Goal: Find specific page/section: Find specific page/section

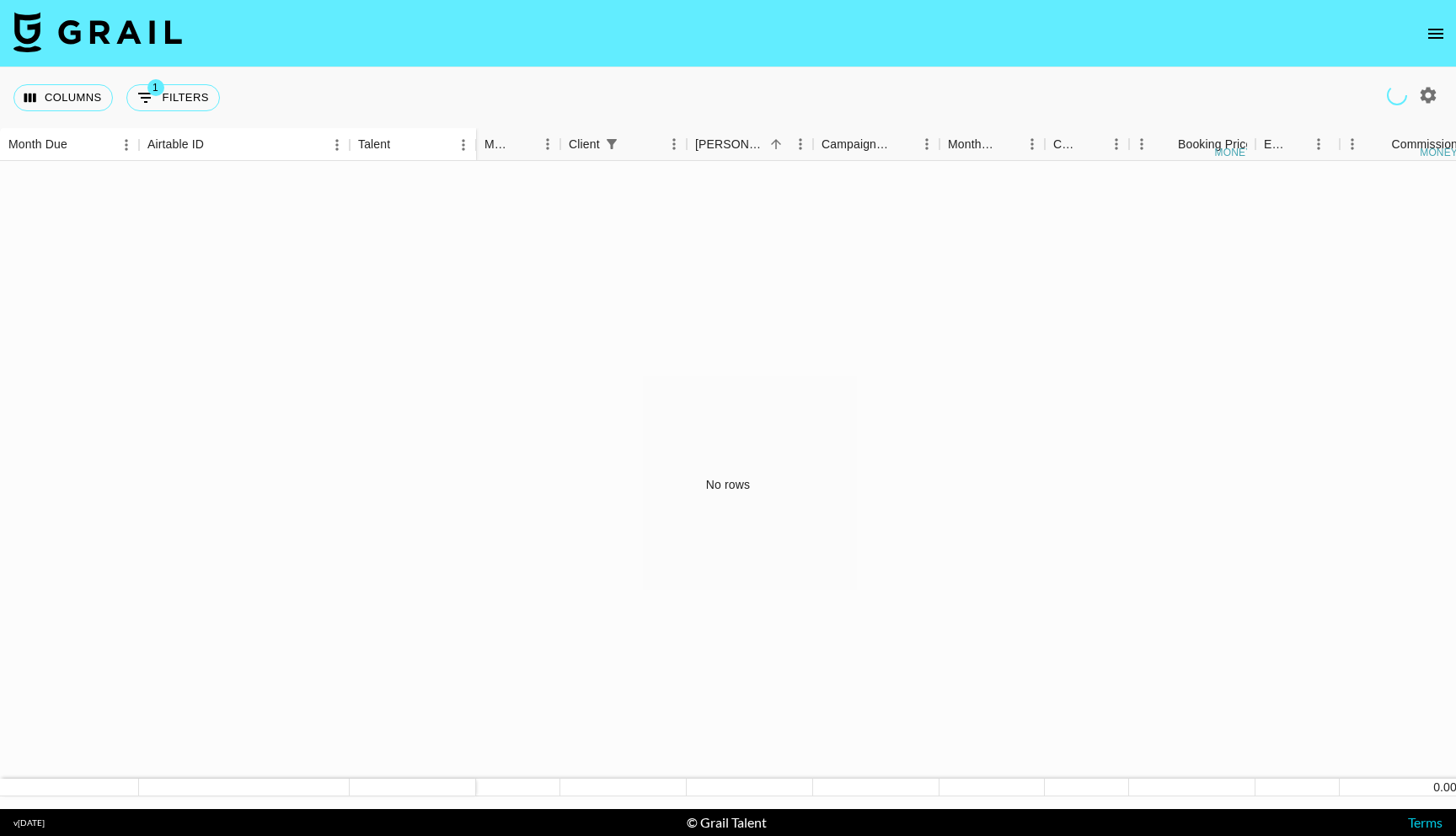
click at [1434, 32] on icon "open drawer" at bounding box center [1435, 34] width 20 height 20
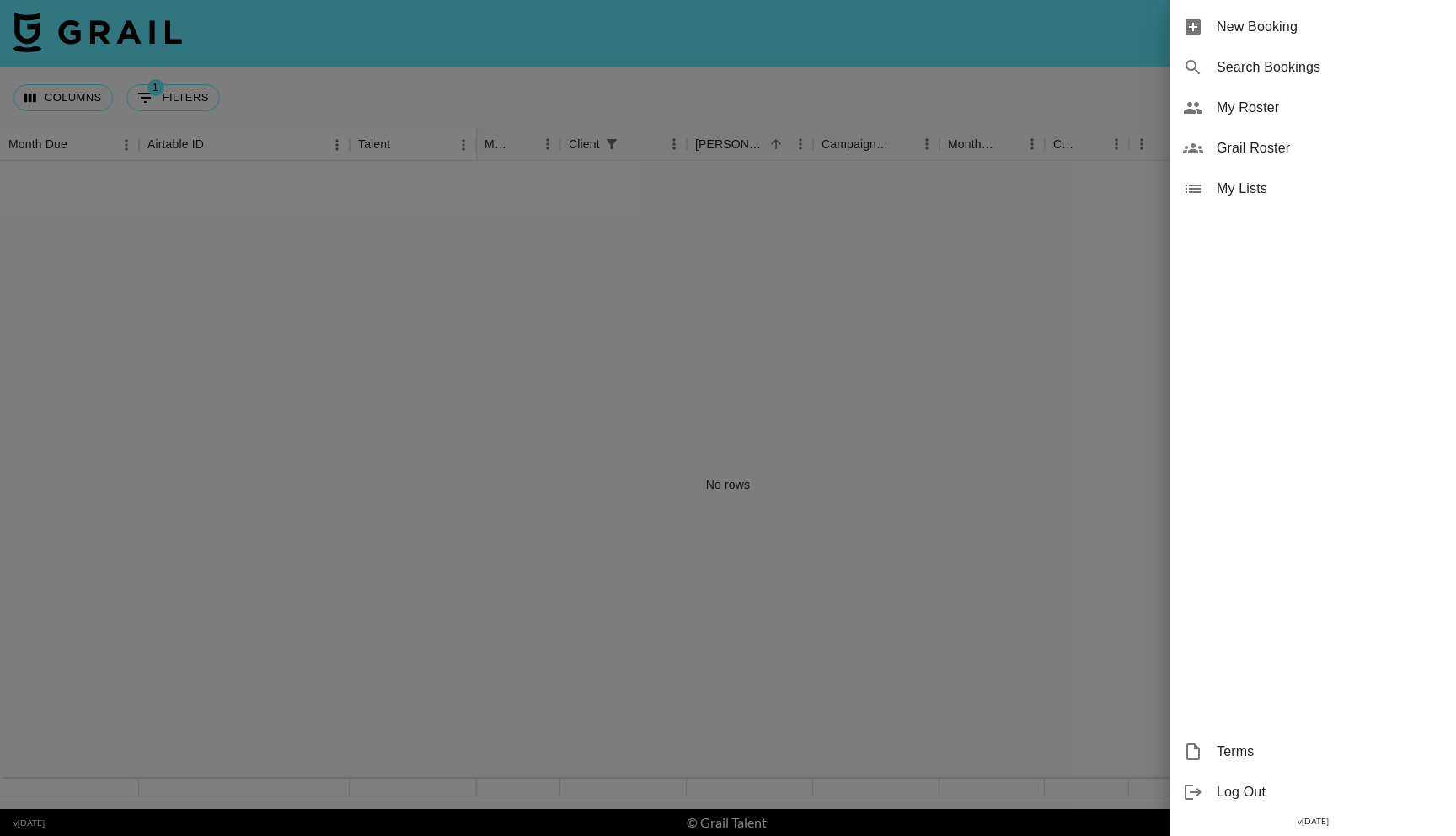
click at [1232, 142] on span "Grail Roster" at bounding box center [1330, 148] width 226 height 20
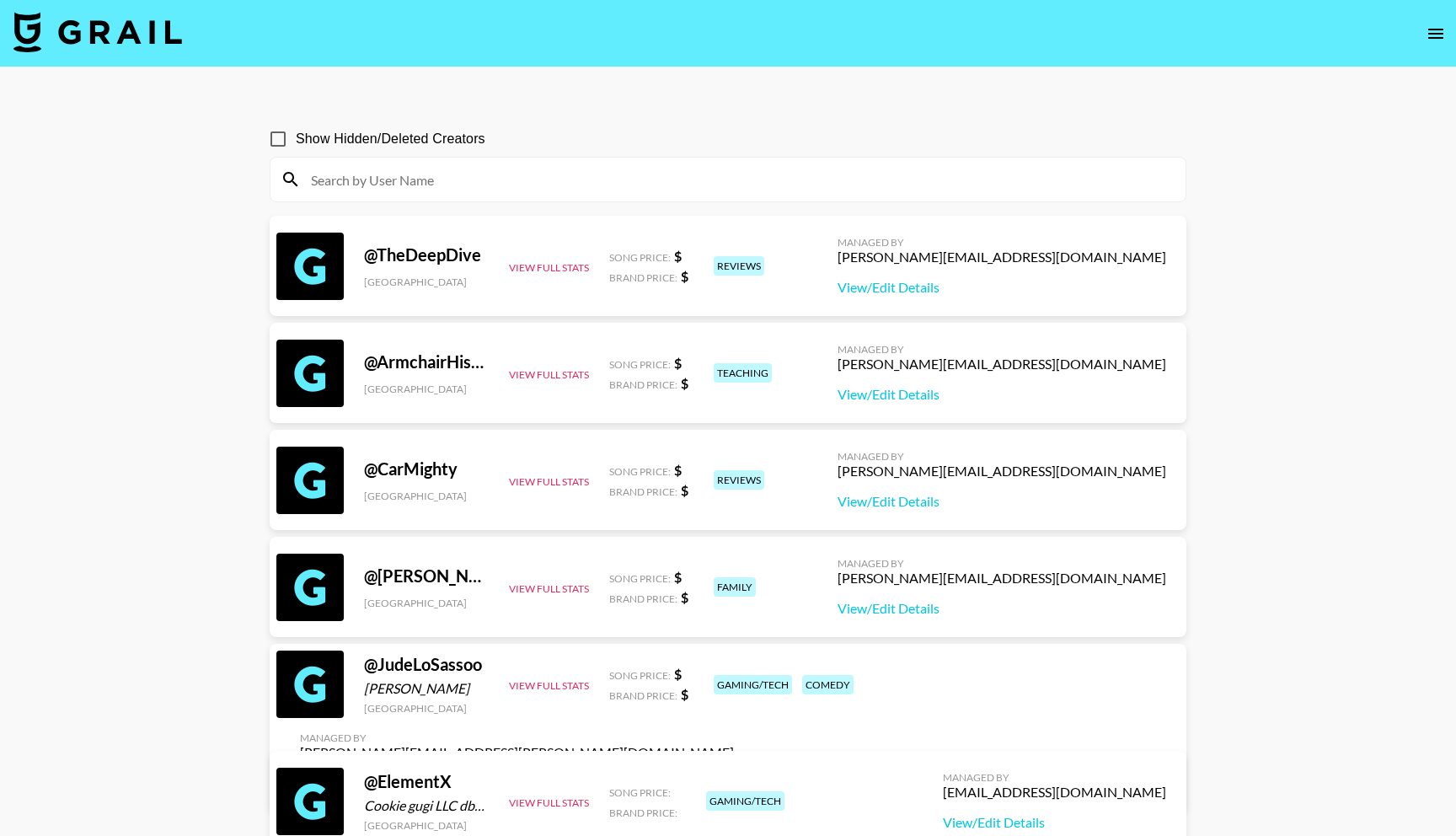
click at [607, 169] on input at bounding box center [737, 179] width 874 height 27
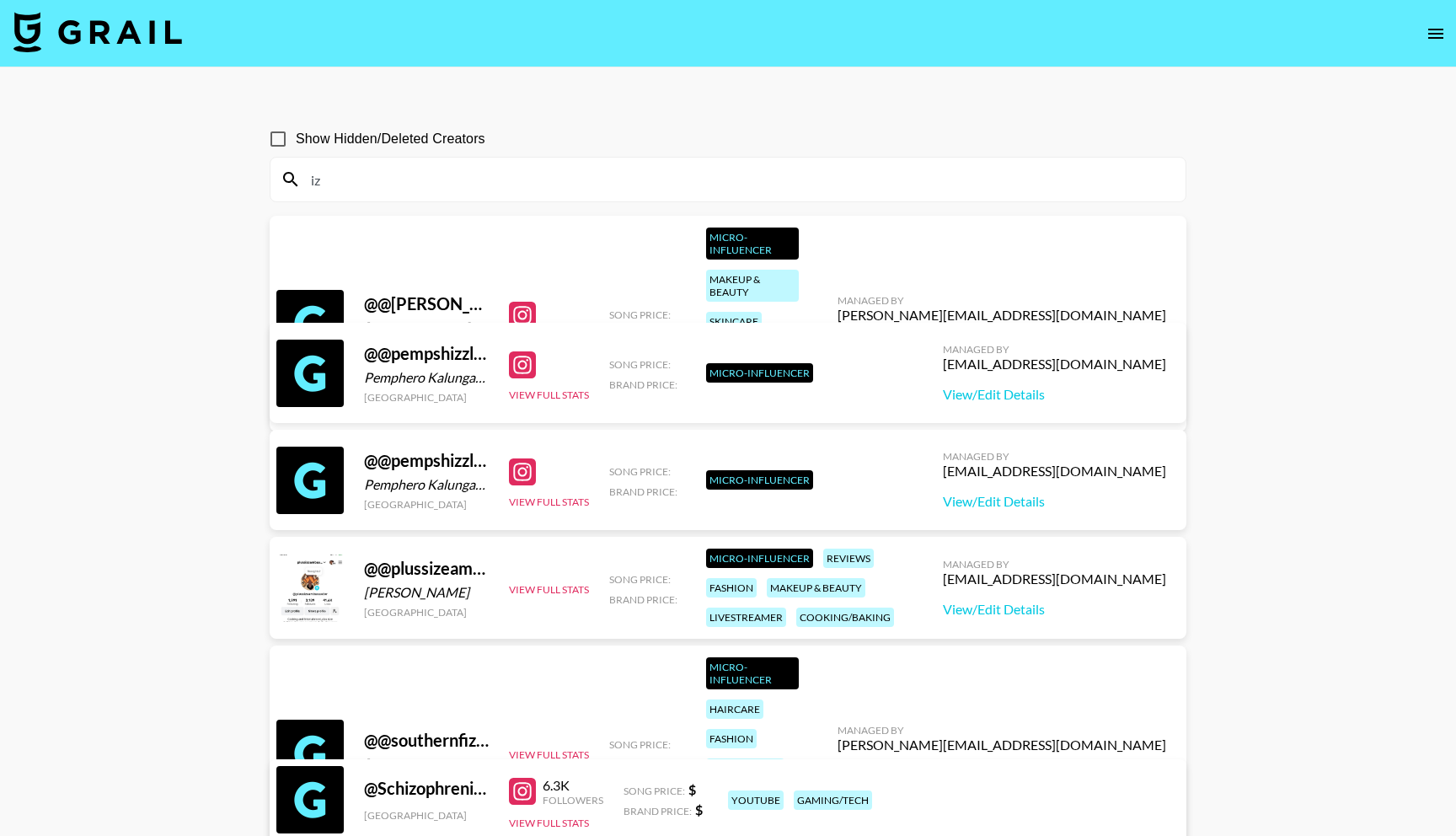
type input "i"
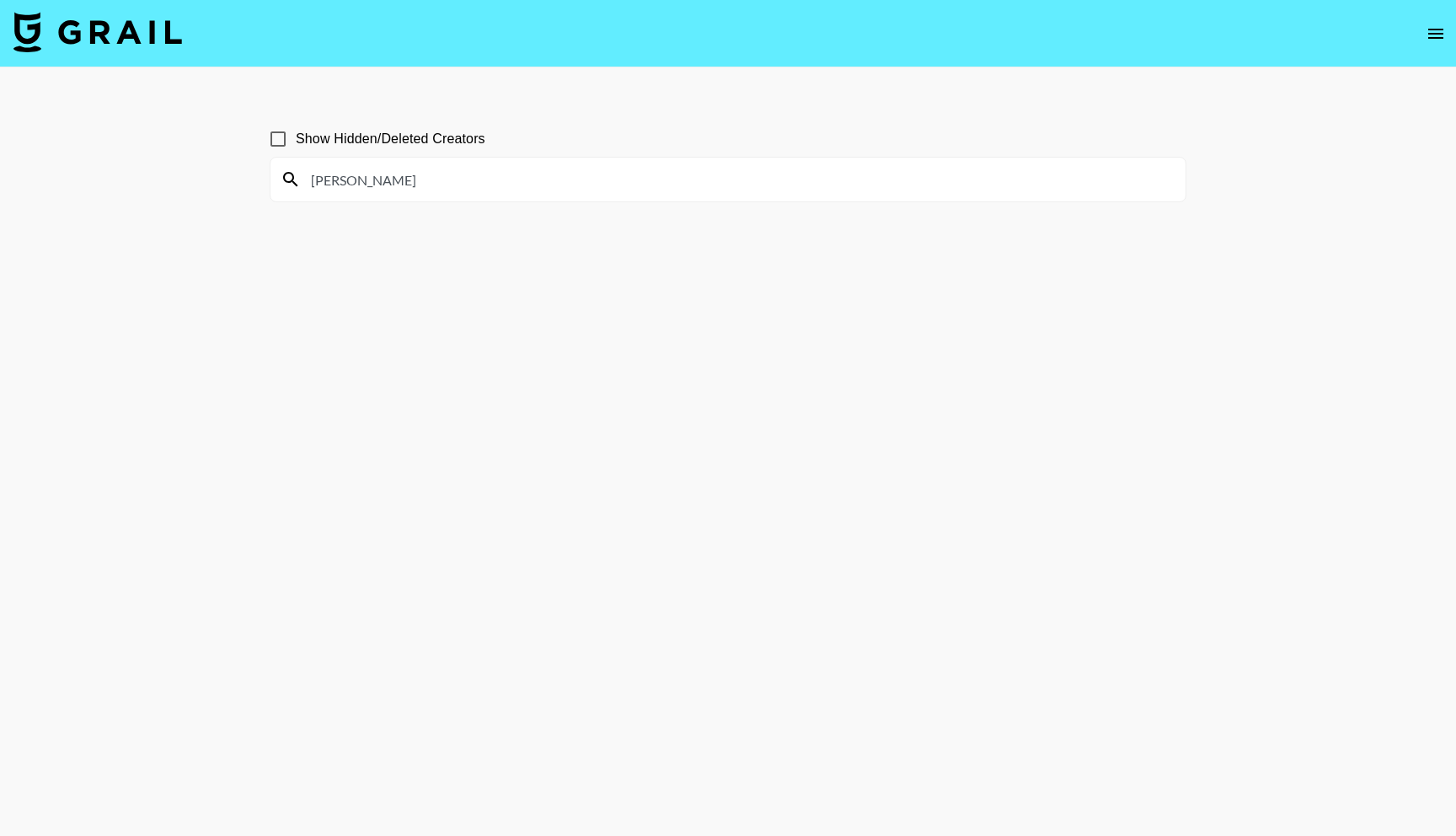
type input "[PERSON_NAME]"
click at [278, 138] on input "Show Hidden/Deleted Creators" at bounding box center [279, 139] width 36 height 36
checkbox input "true"
click at [297, 181] on icon at bounding box center [290, 179] width 20 height 20
click at [289, 181] on icon at bounding box center [290, 179] width 14 height 14
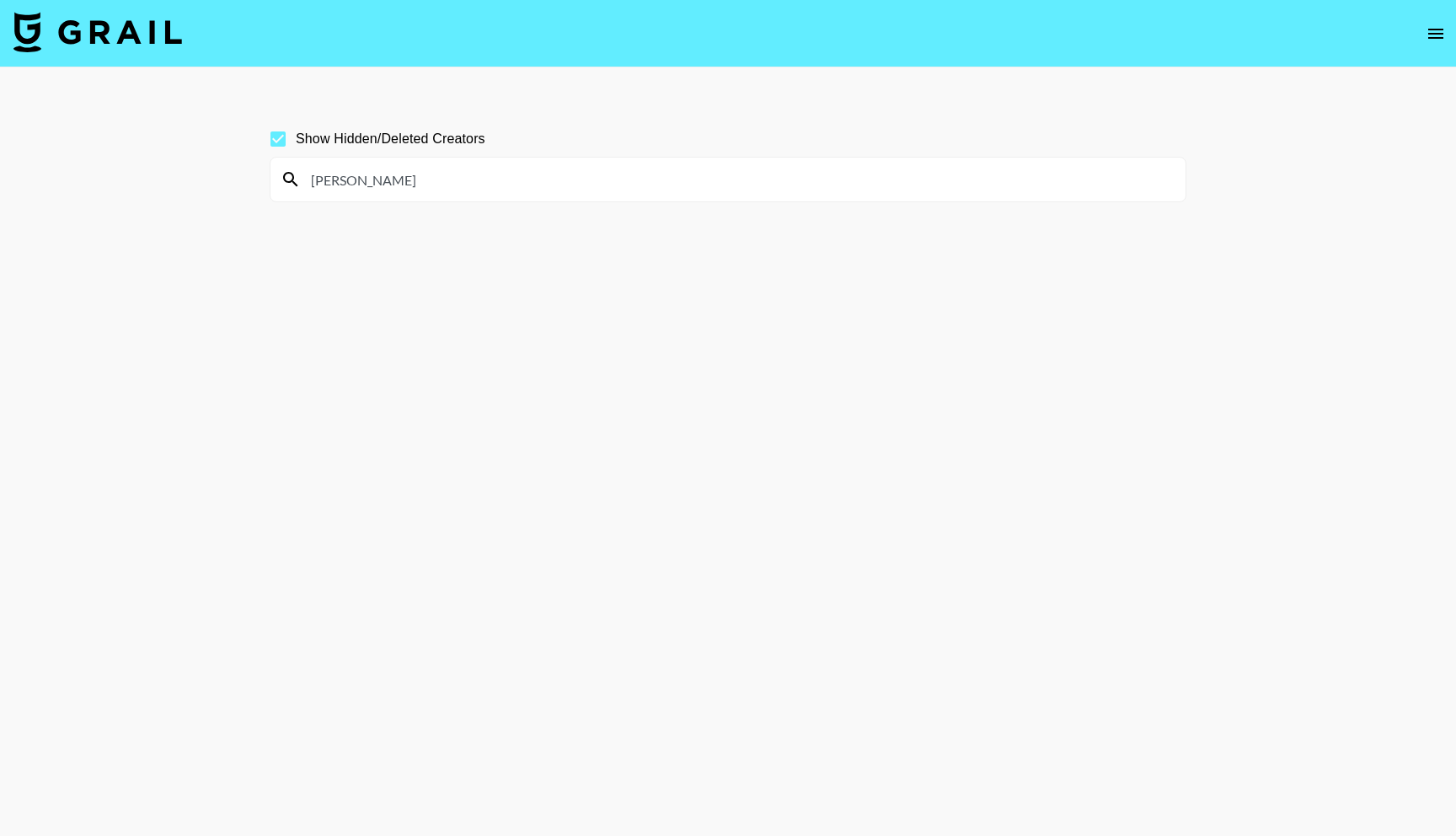
drag, startPoint x: 401, startPoint y: 181, endPoint x: 261, endPoint y: 181, distance: 140.0
click at [261, 181] on div "Show Hidden/Deleted Creators [PERSON_NAME]" at bounding box center [727, 459] width 943 height 702
